Goal: Information Seeking & Learning: Learn about a topic

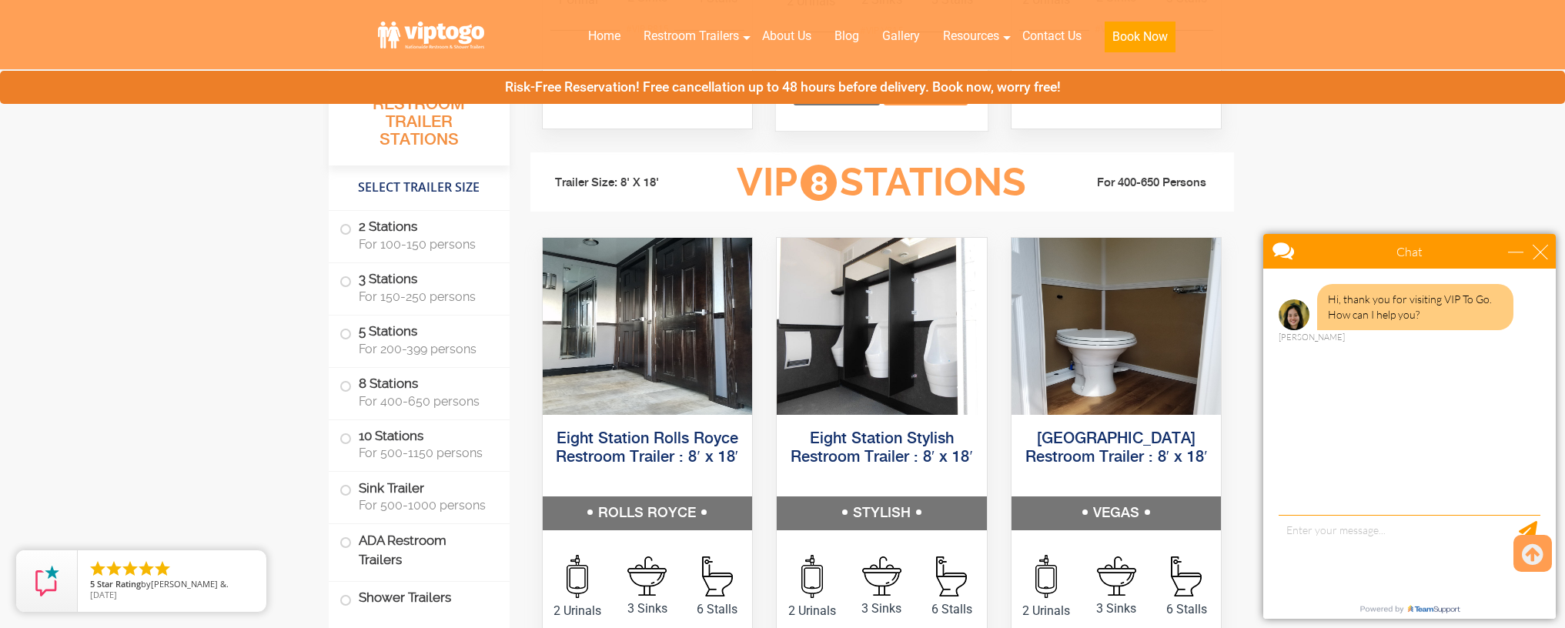
scroll to position [2318, 0]
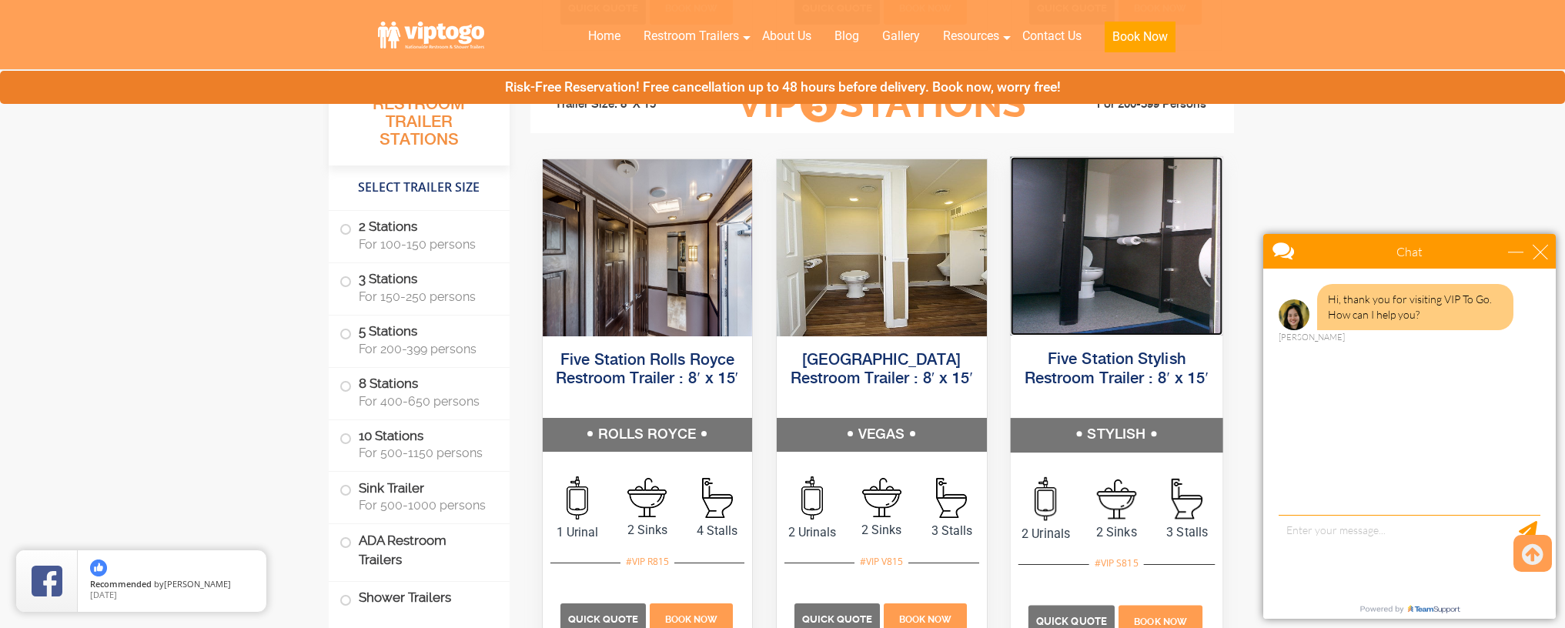
click at [1125, 218] on img at bounding box center [1116, 245] width 212 height 179
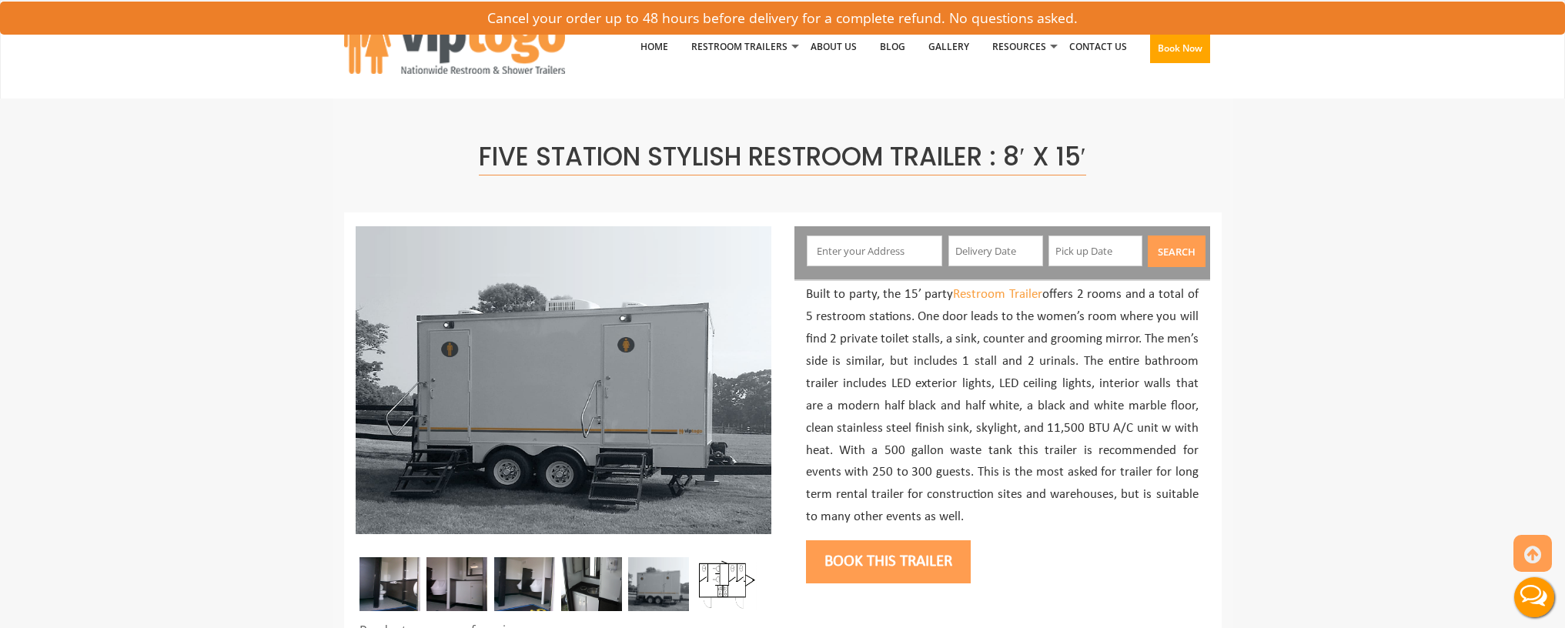
scroll to position [186, 0]
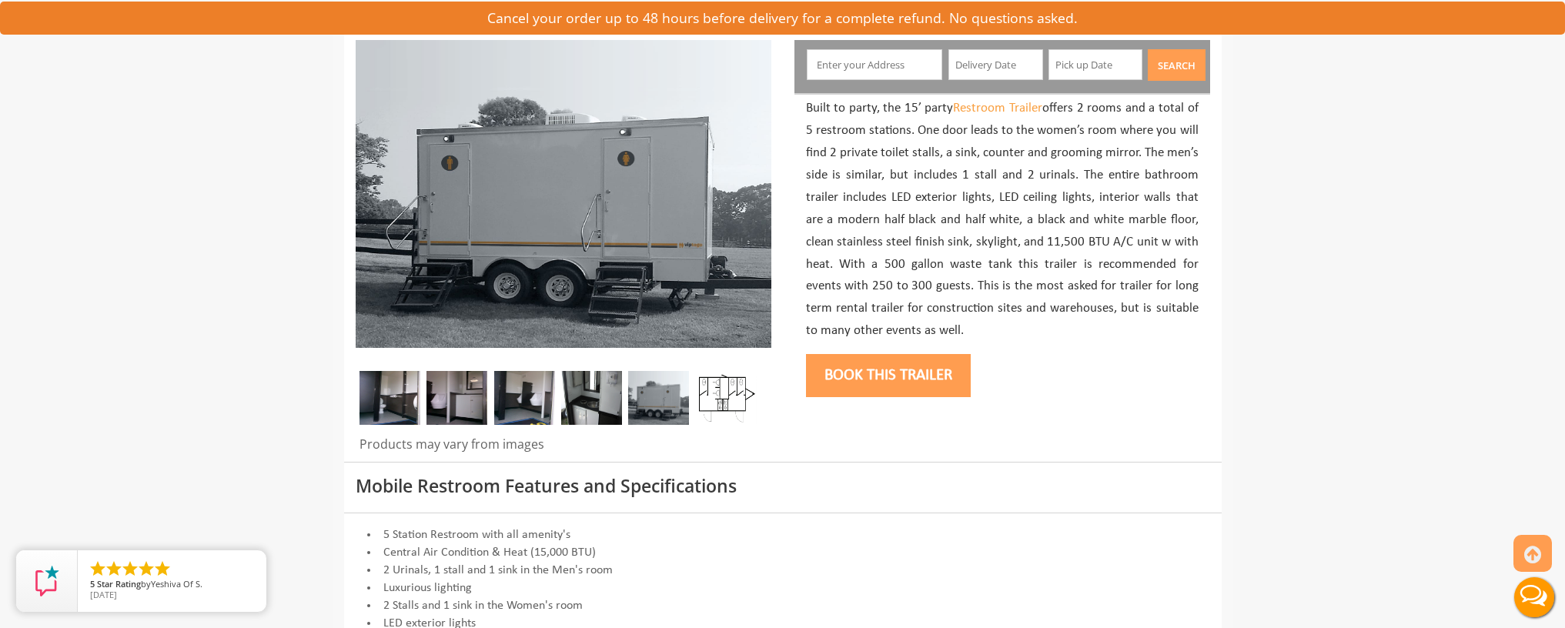
click at [413, 413] on img at bounding box center [389, 398] width 61 height 54
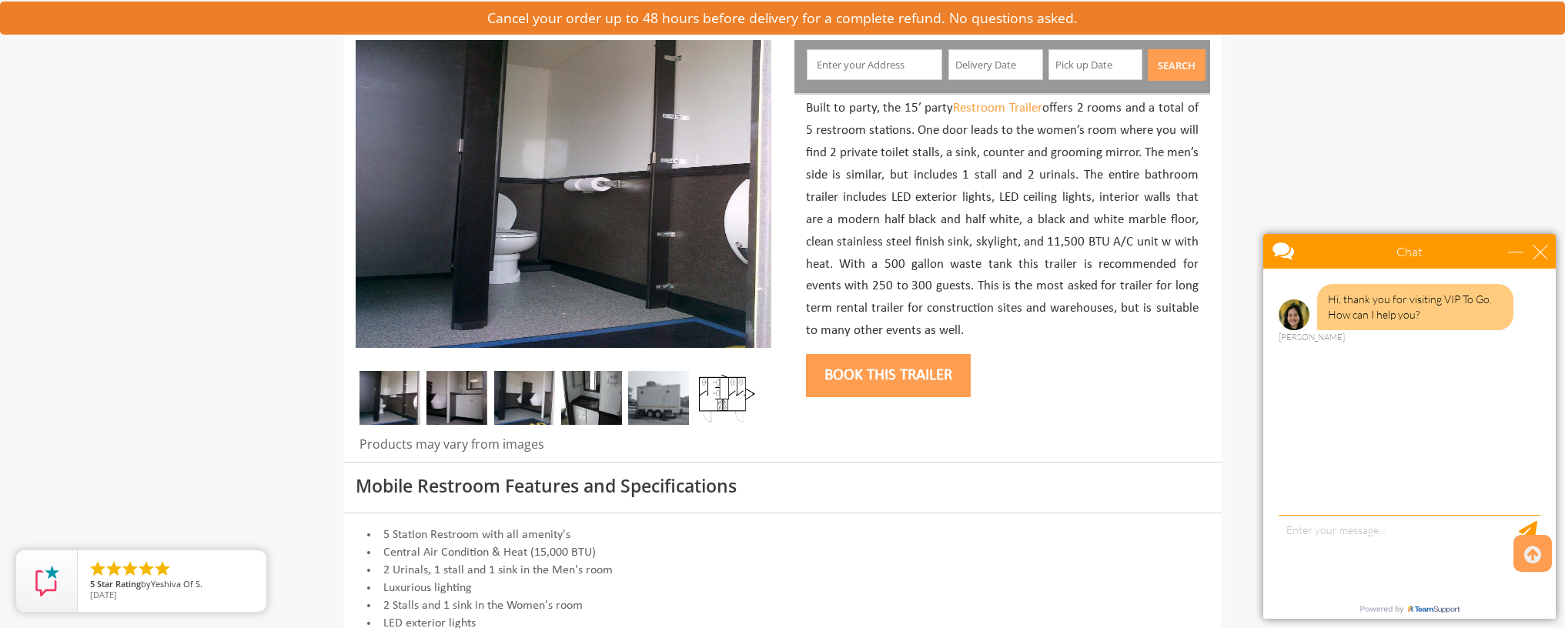
scroll to position [28, 0]
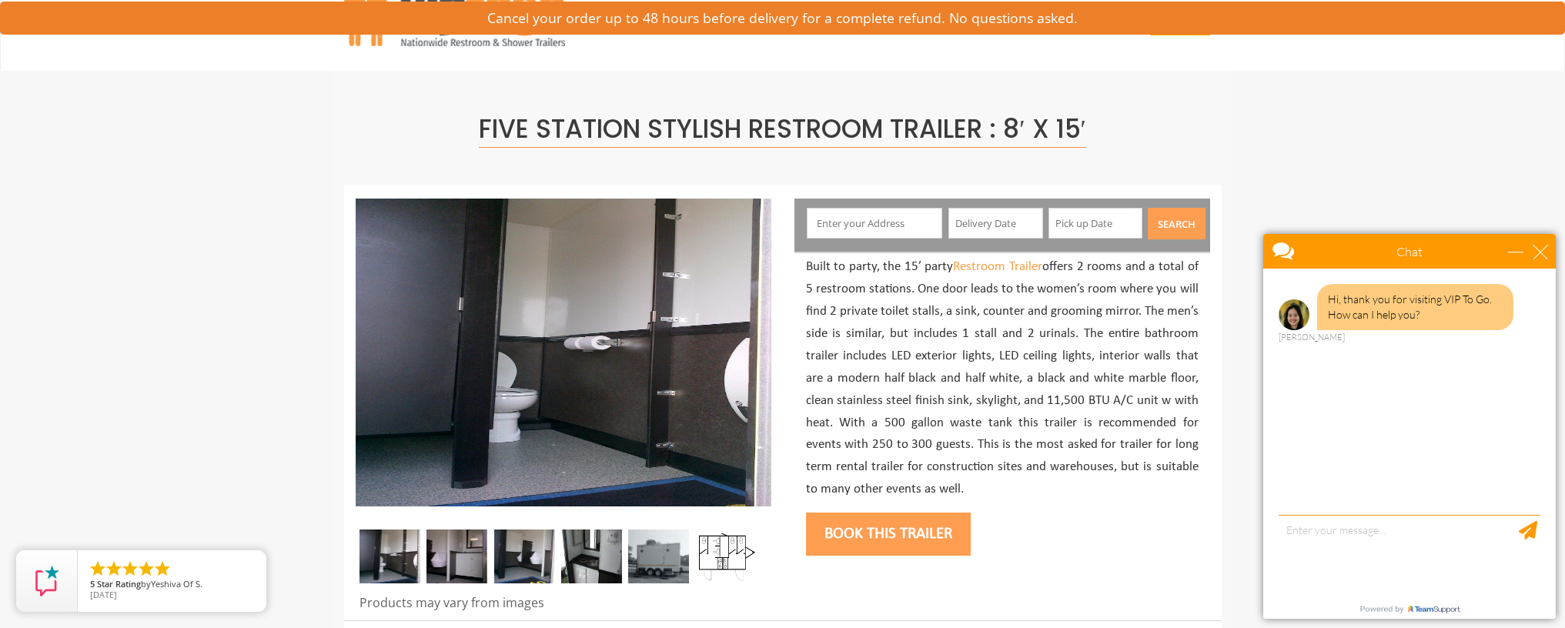
click at [470, 549] on img at bounding box center [456, 557] width 61 height 54
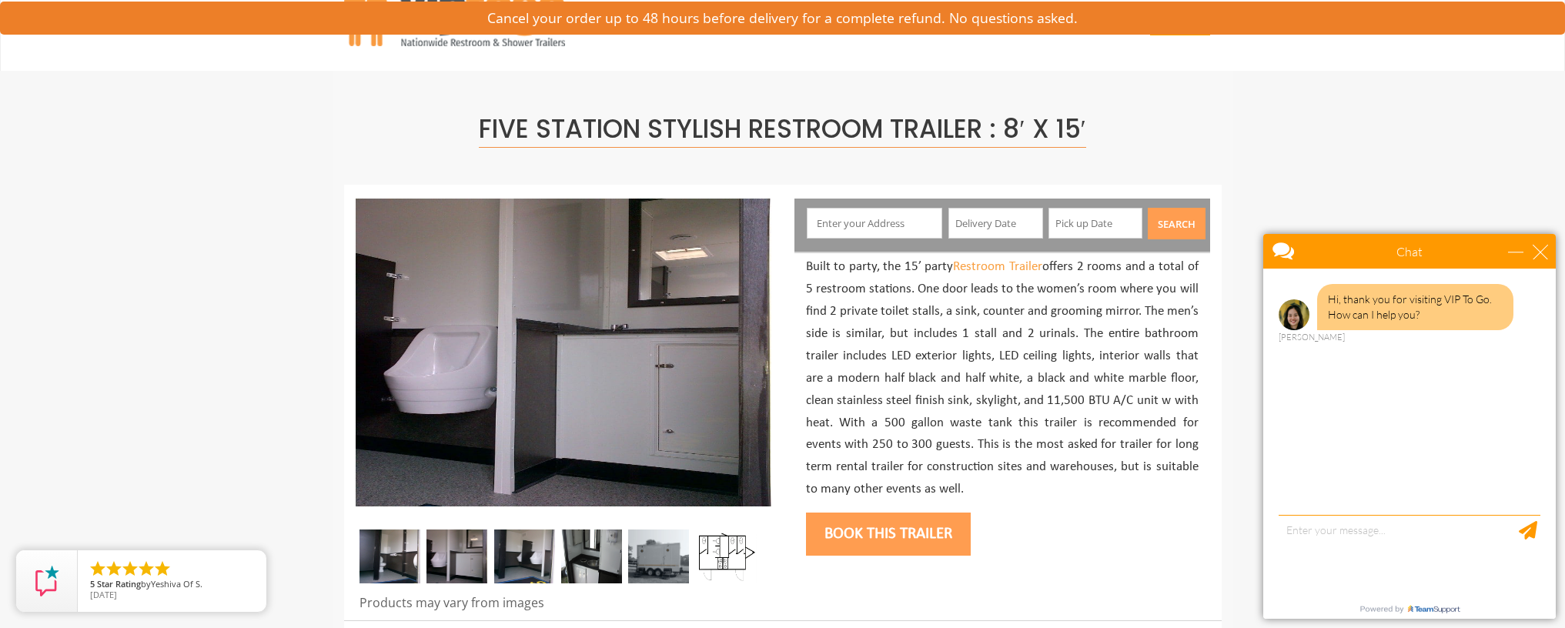
click at [527, 545] on img at bounding box center [524, 557] width 61 height 54
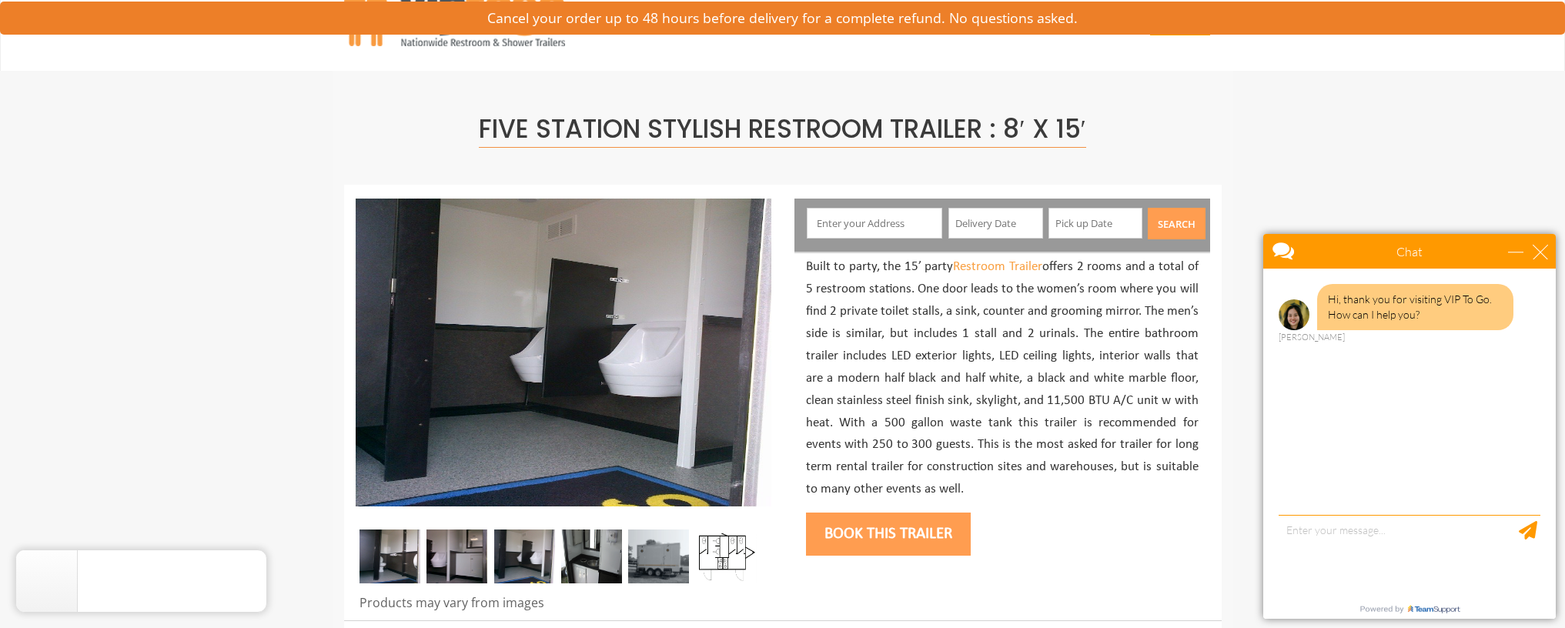
click at [578, 540] on img at bounding box center [591, 557] width 61 height 54
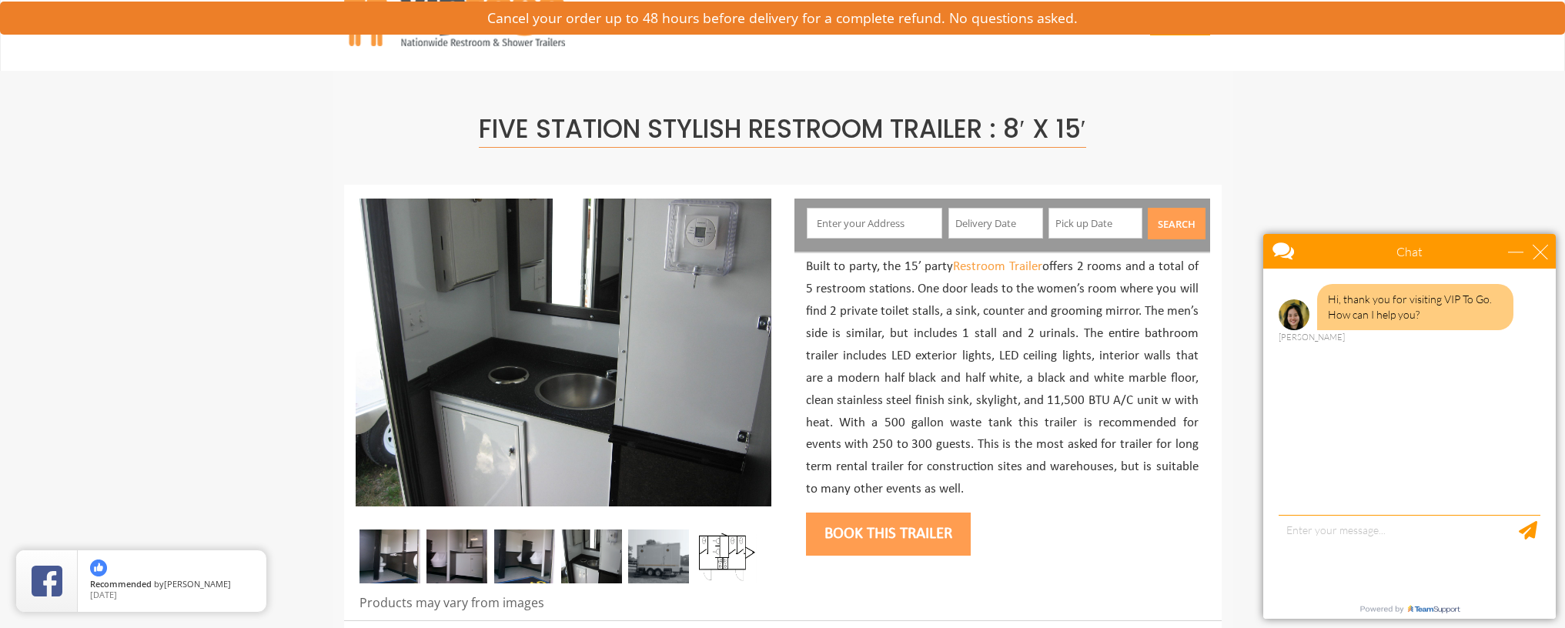
click at [646, 555] on img at bounding box center [658, 557] width 61 height 54
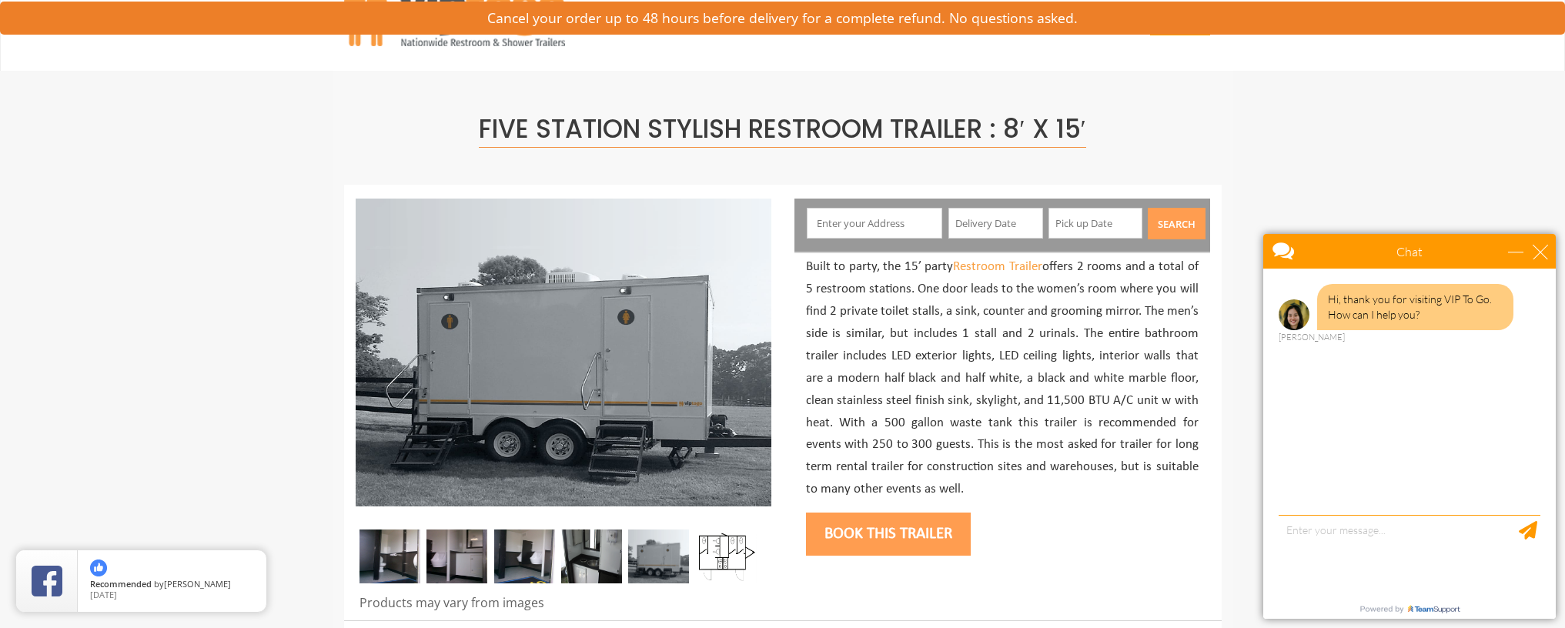
click at [715, 557] on img at bounding box center [726, 557] width 61 height 54
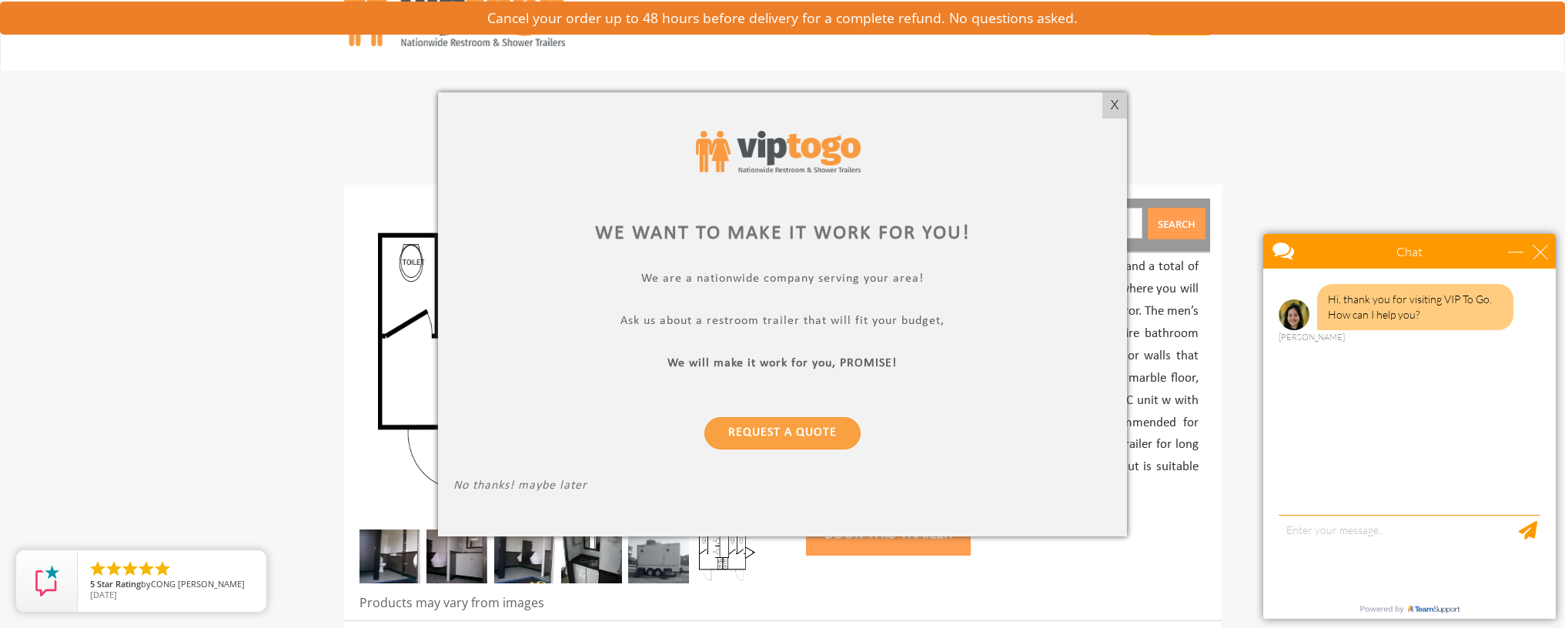
click at [1112, 104] on div "X" at bounding box center [1114, 105] width 24 height 26
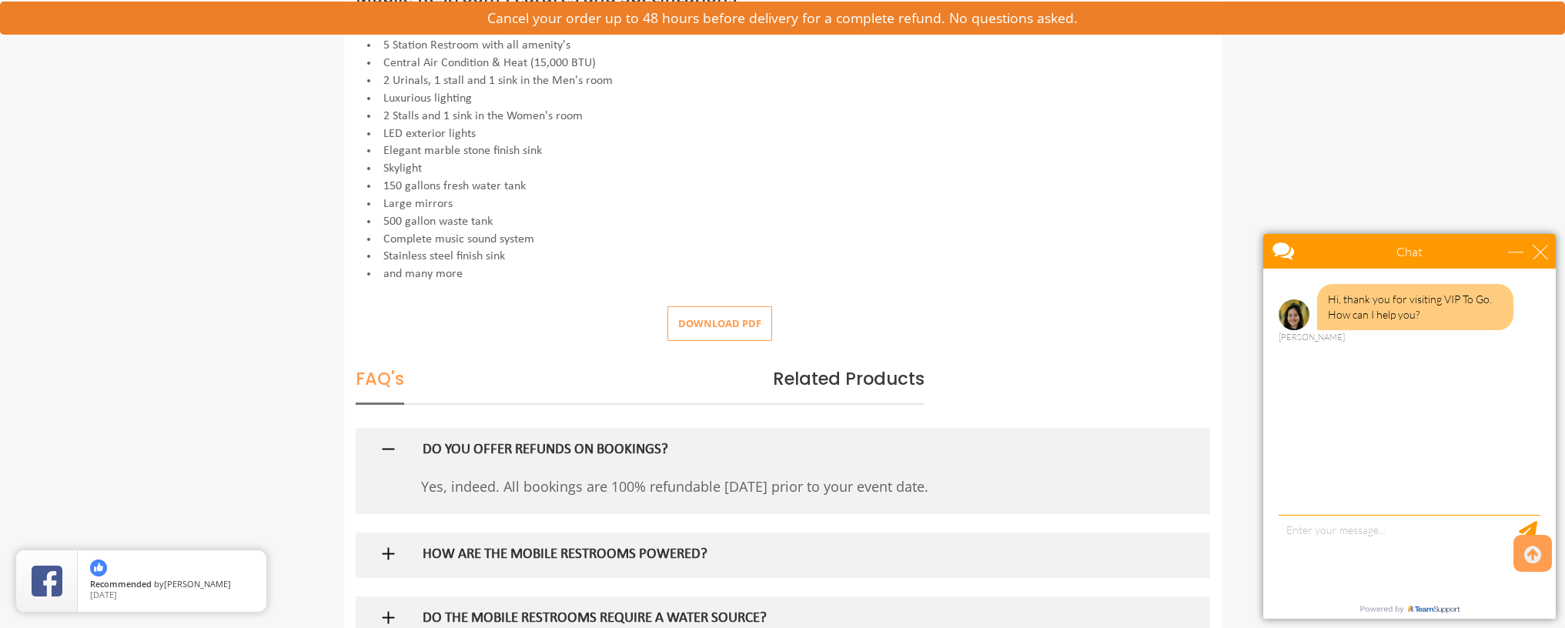
scroll to position [854, 0]
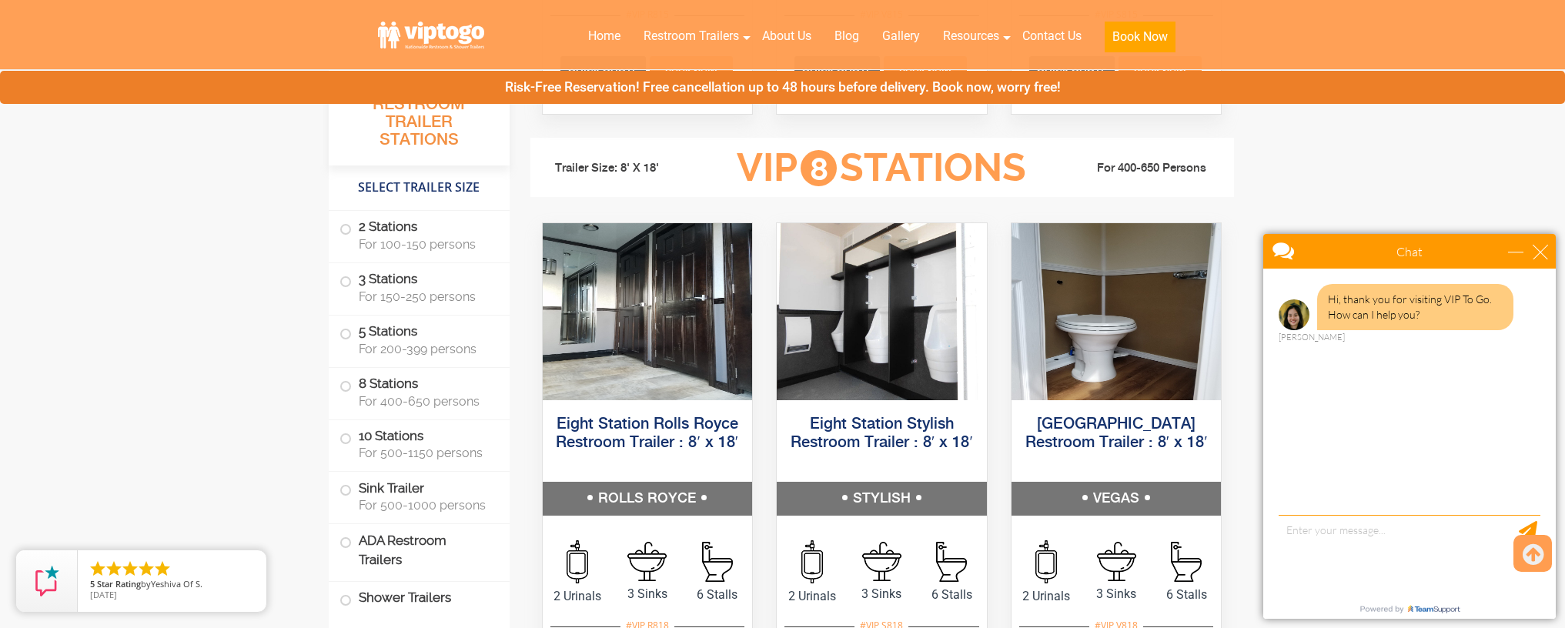
scroll to position [2896, 0]
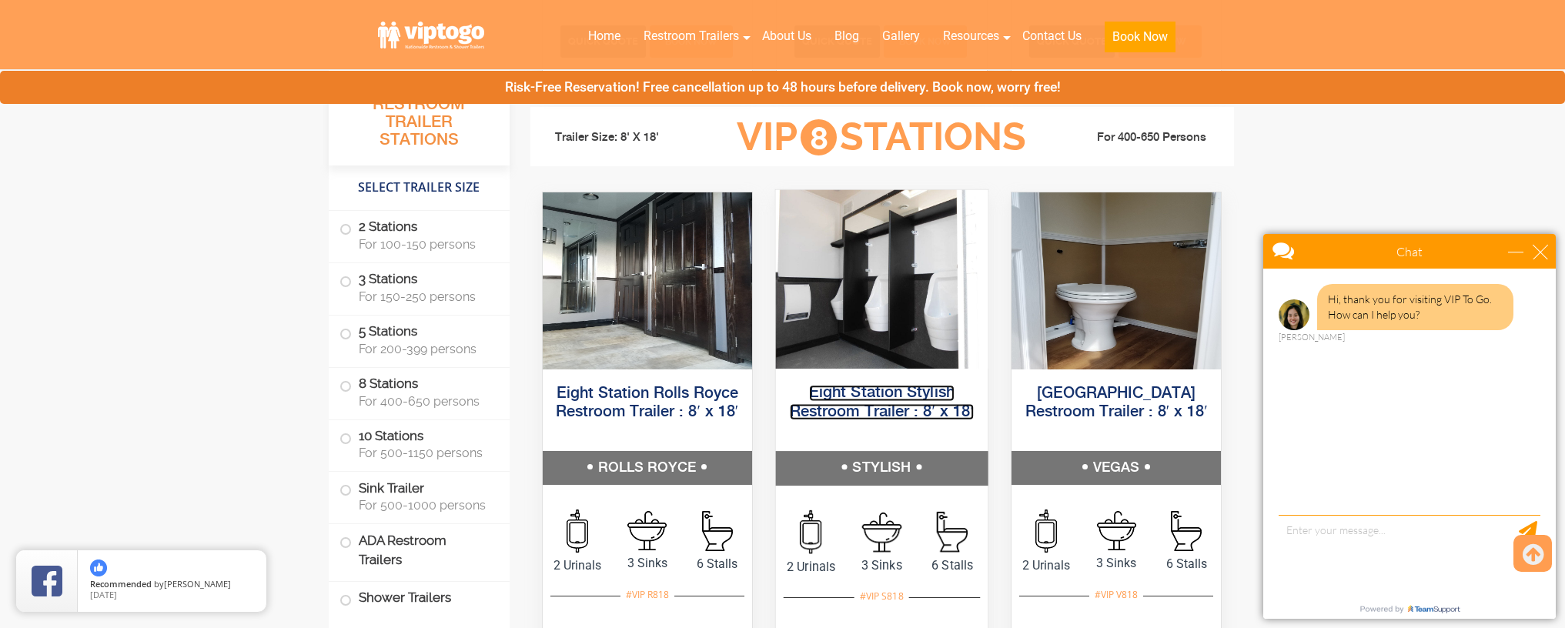
click at [960, 415] on link "Eight Station Stylish Restroom Trailer : 8′ x 18′" at bounding box center [882, 402] width 184 height 35
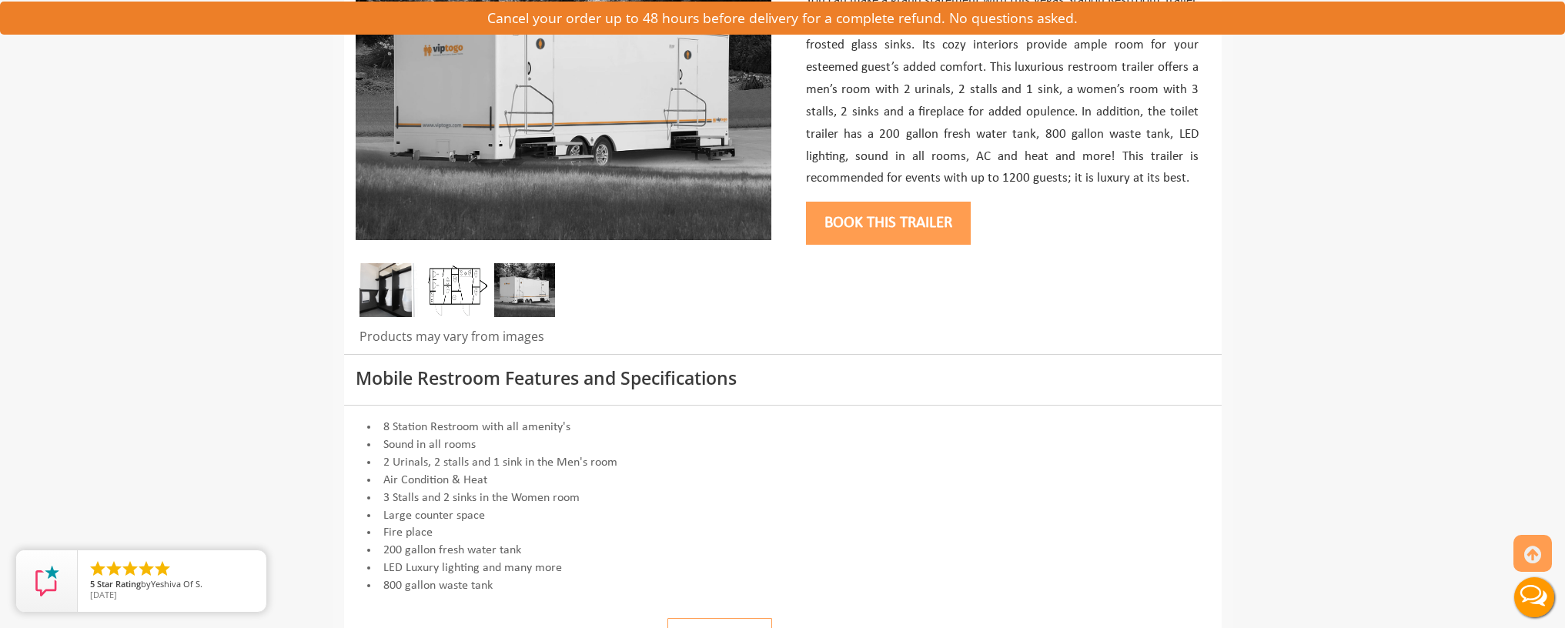
scroll to position [403, 0]
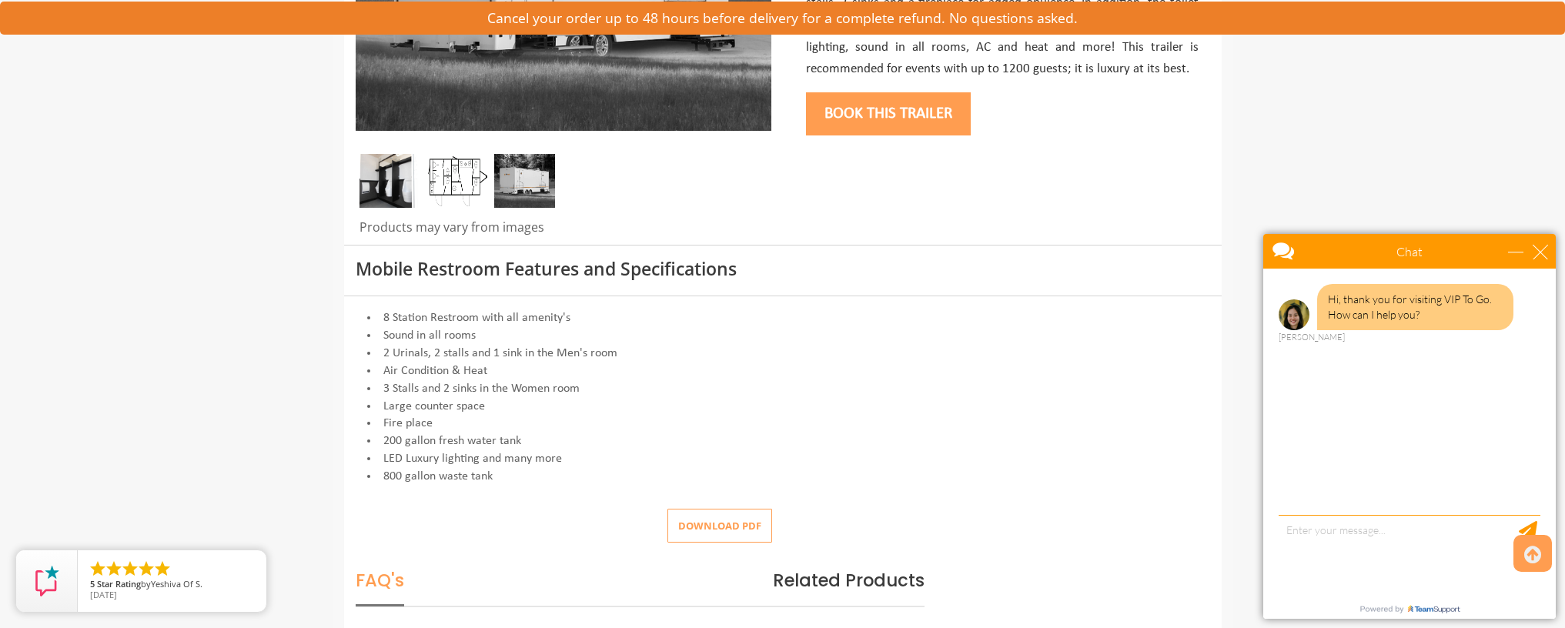
click at [480, 169] on img at bounding box center [456, 181] width 61 height 54
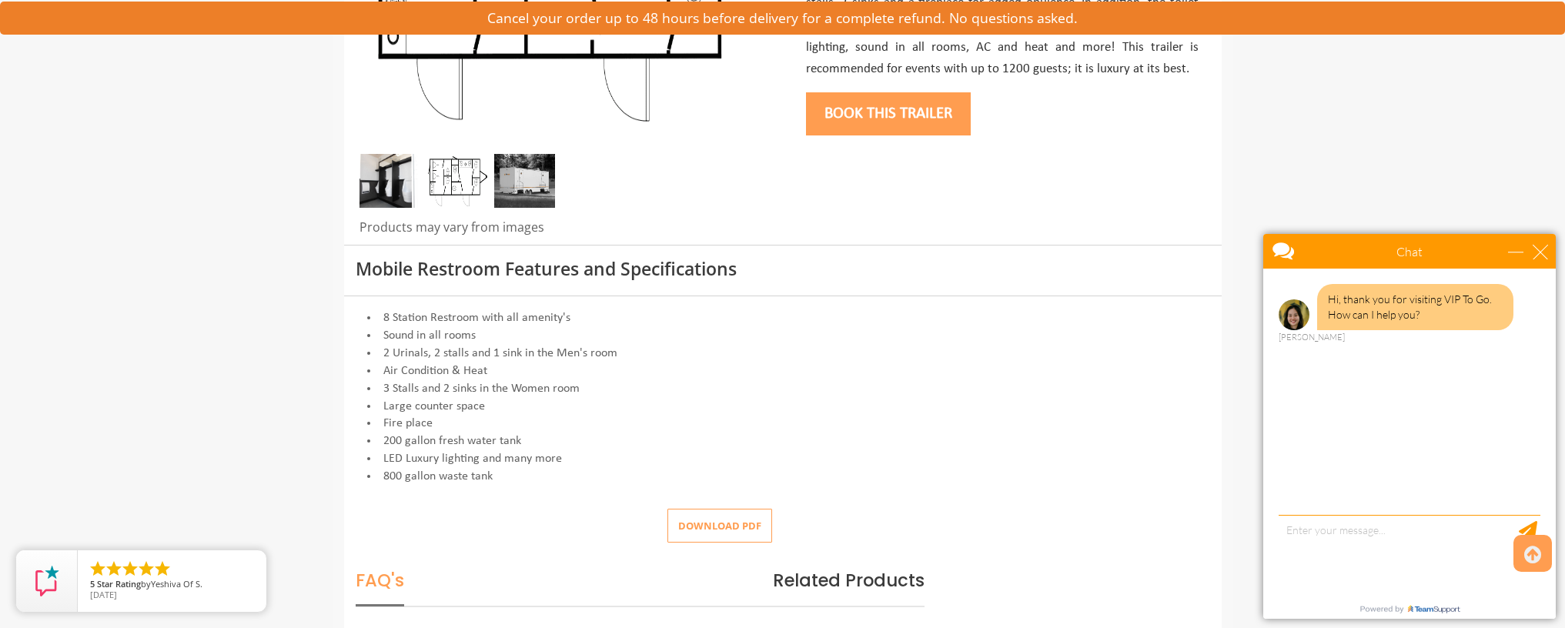
scroll to position [101, 0]
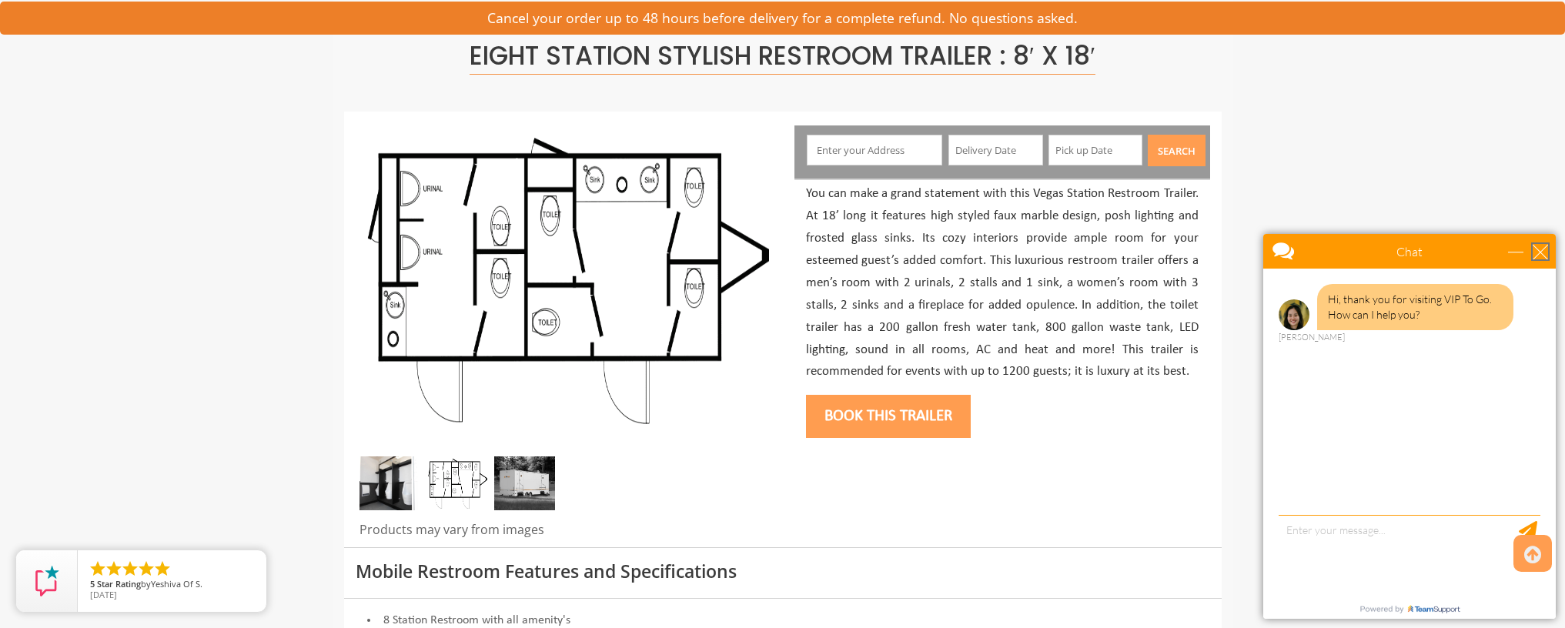
click at [1539, 251] on div "close" at bounding box center [1540, 251] width 15 height 15
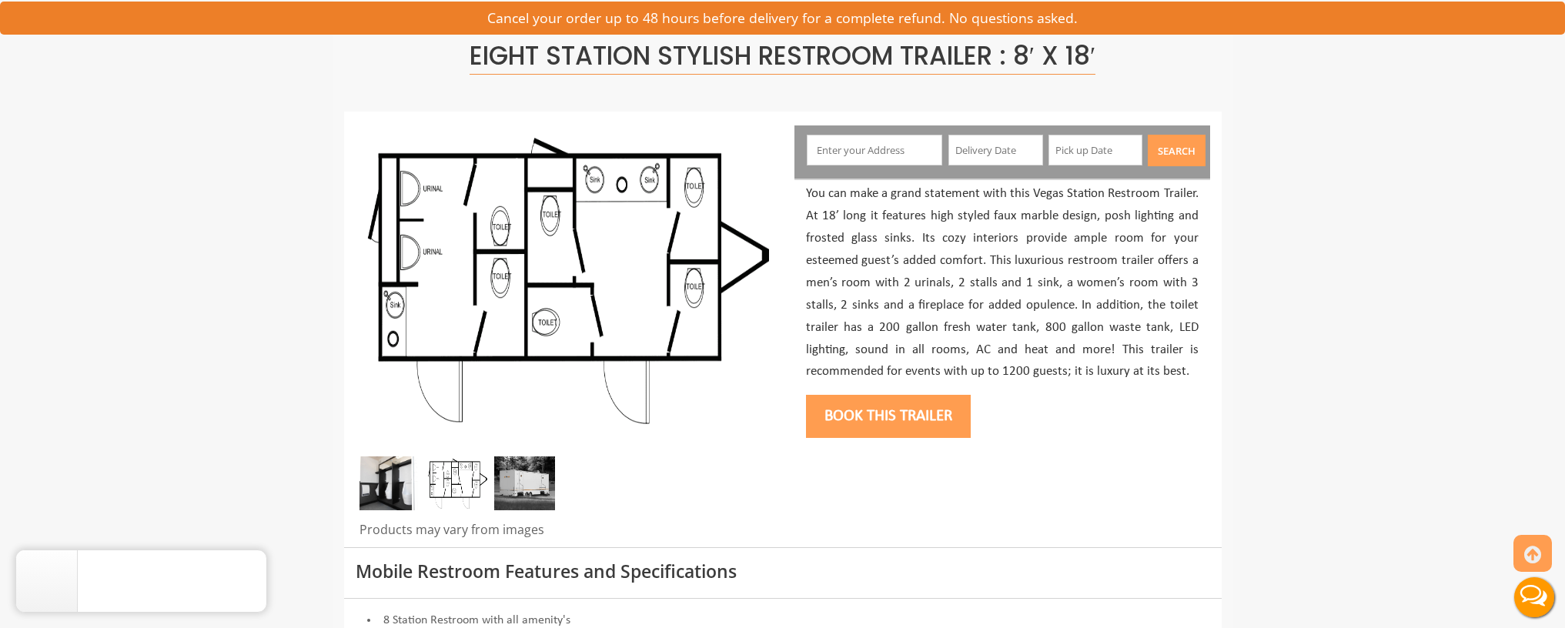
scroll to position [0, 0]
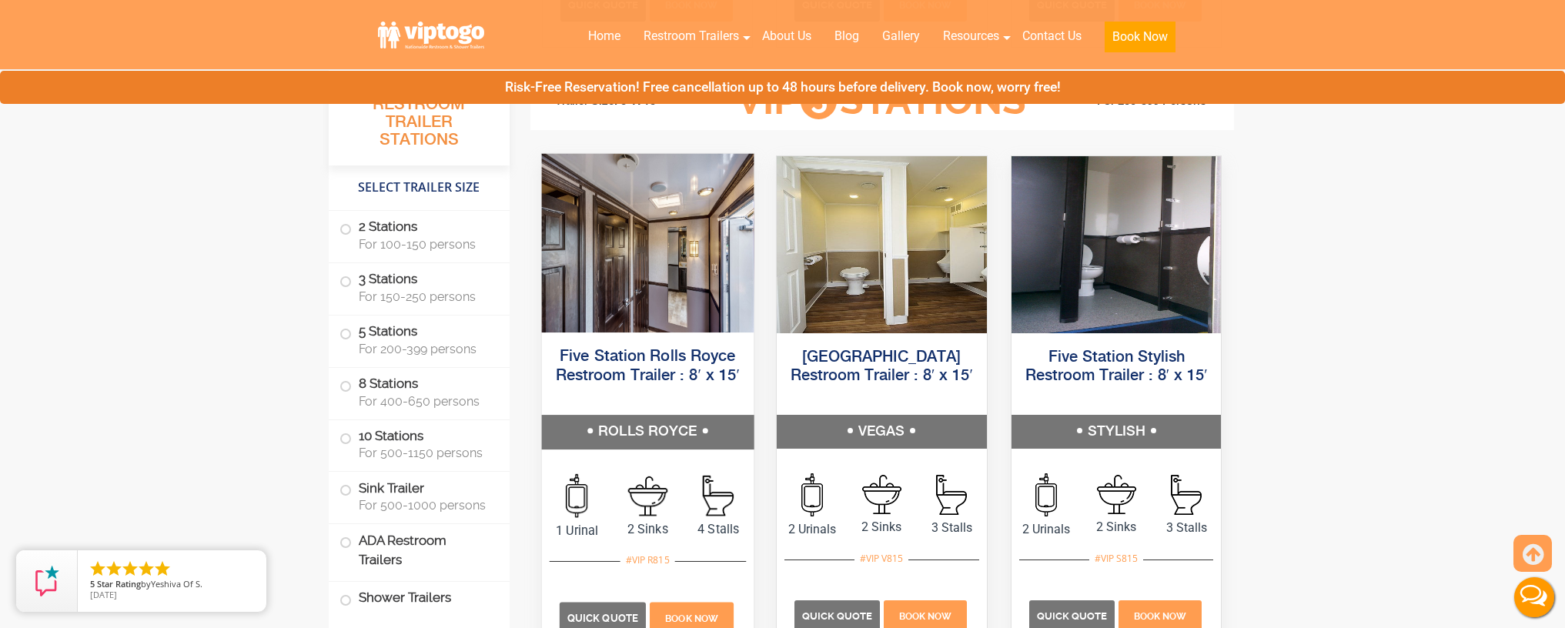
scroll to position [2258, 0]
